Goal: Ask a question

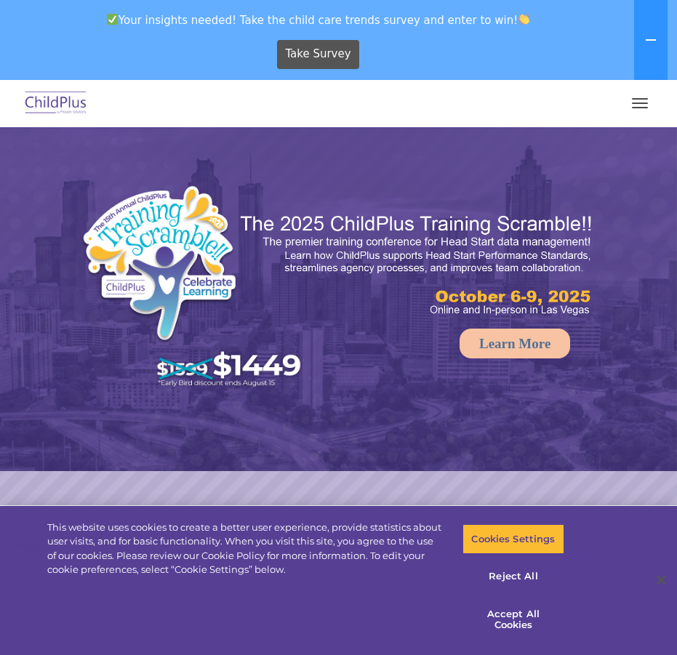
select select "MEDIUM"
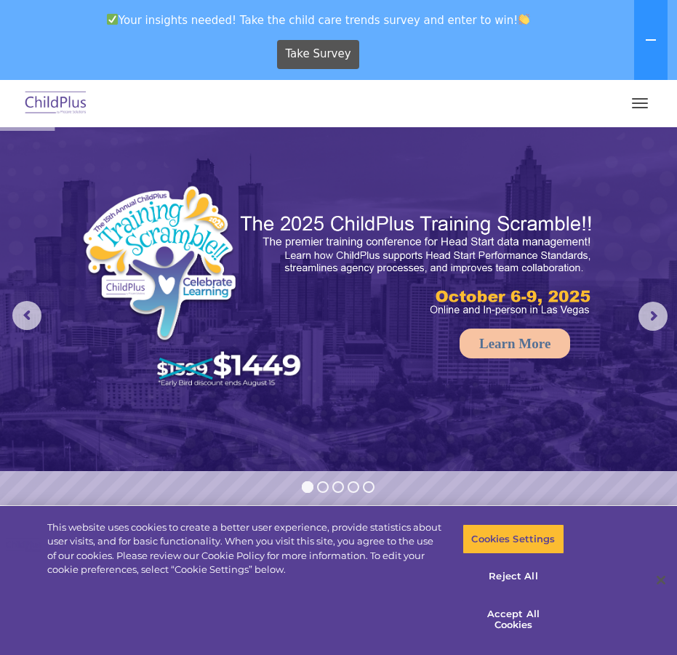
click at [634, 94] on button "button" at bounding box center [639, 103] width 31 height 23
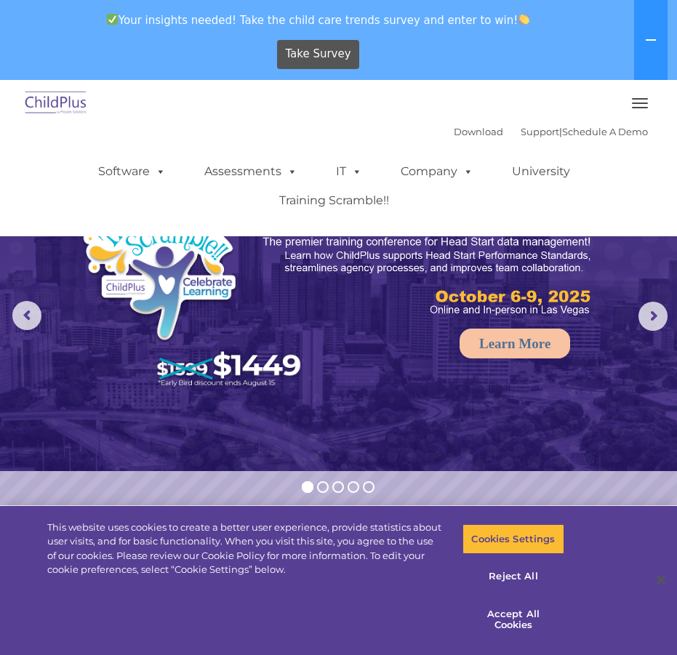
click at [647, 105] on button "button" at bounding box center [639, 103] width 31 height 23
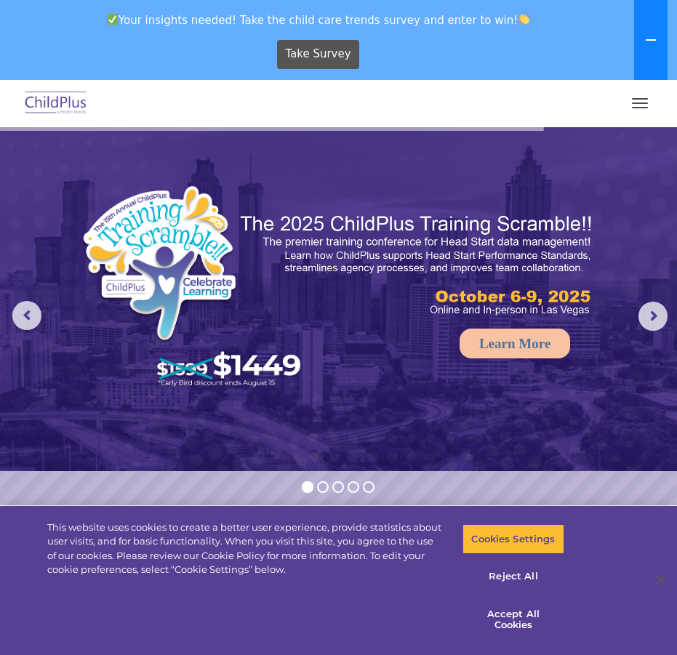
click at [642, 41] on button at bounding box center [650, 40] width 33 height 80
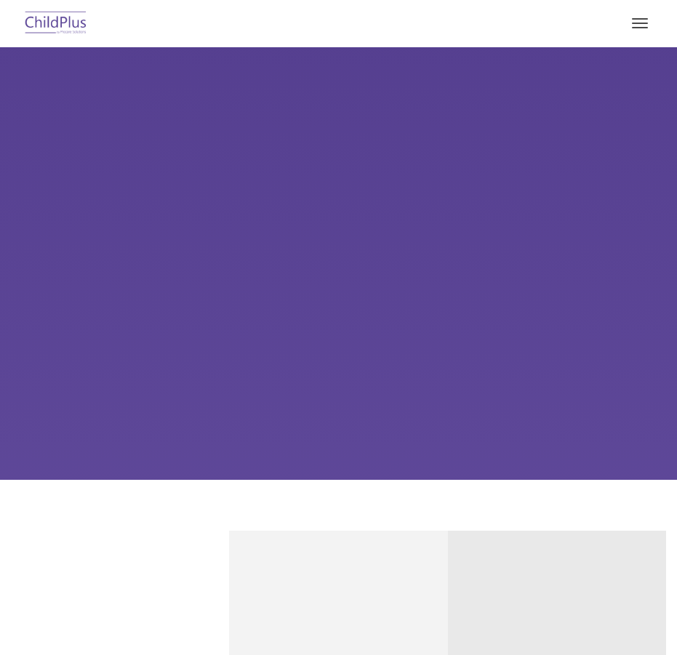
type input ""
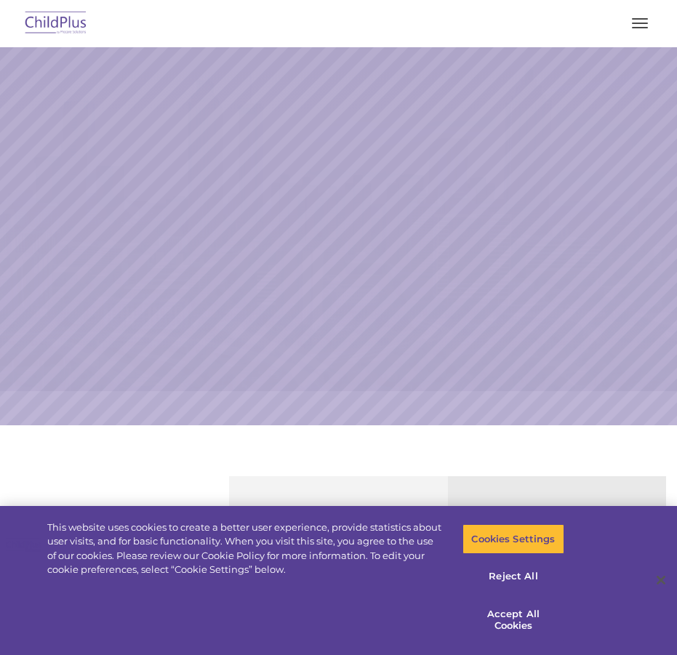
select select "MEDIUM"
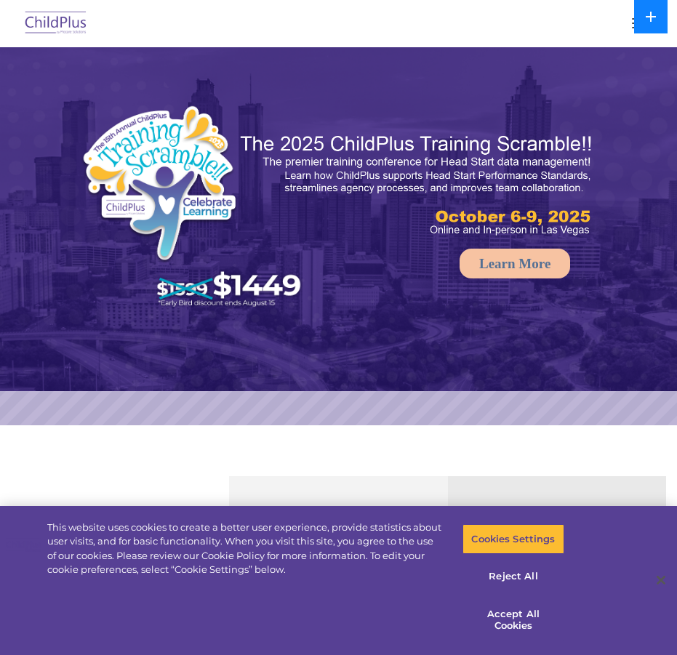
click at [647, 22] on icon at bounding box center [651, 17] width 12 height 12
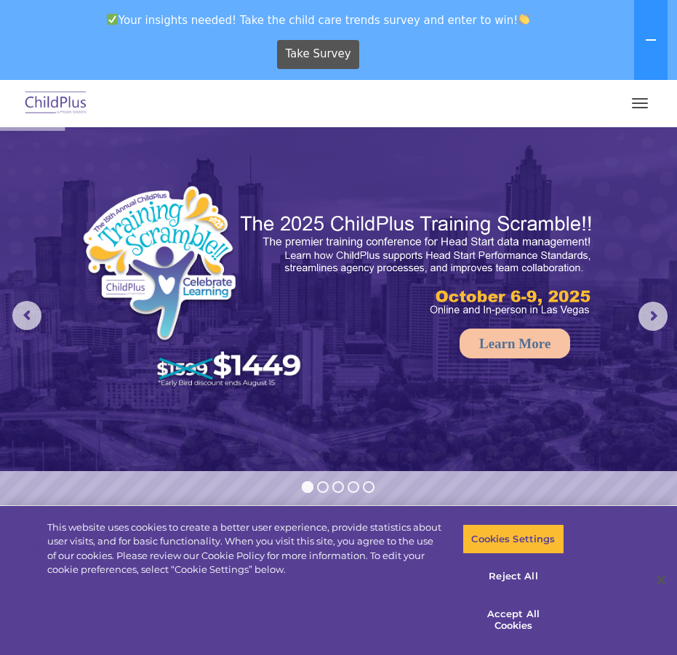
click at [634, 100] on button "button" at bounding box center [639, 103] width 31 height 23
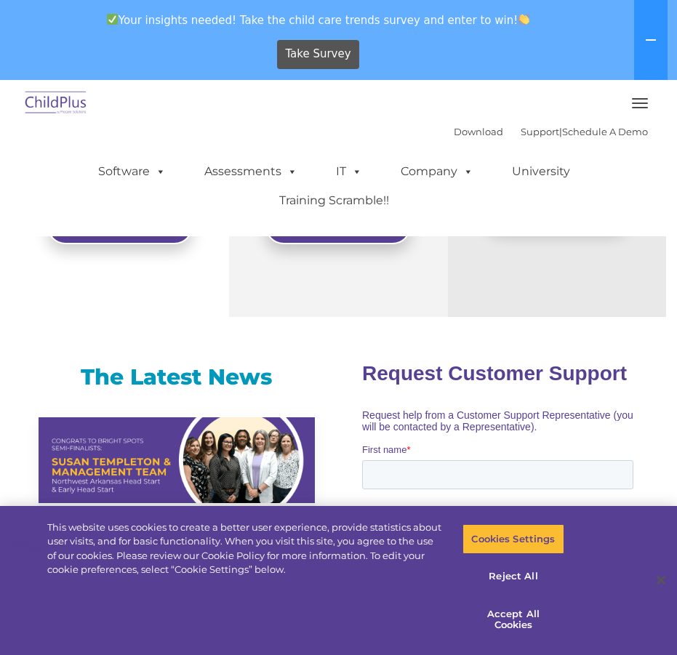
scroll to position [630, 0]
